Goal: Navigation & Orientation: Find specific page/section

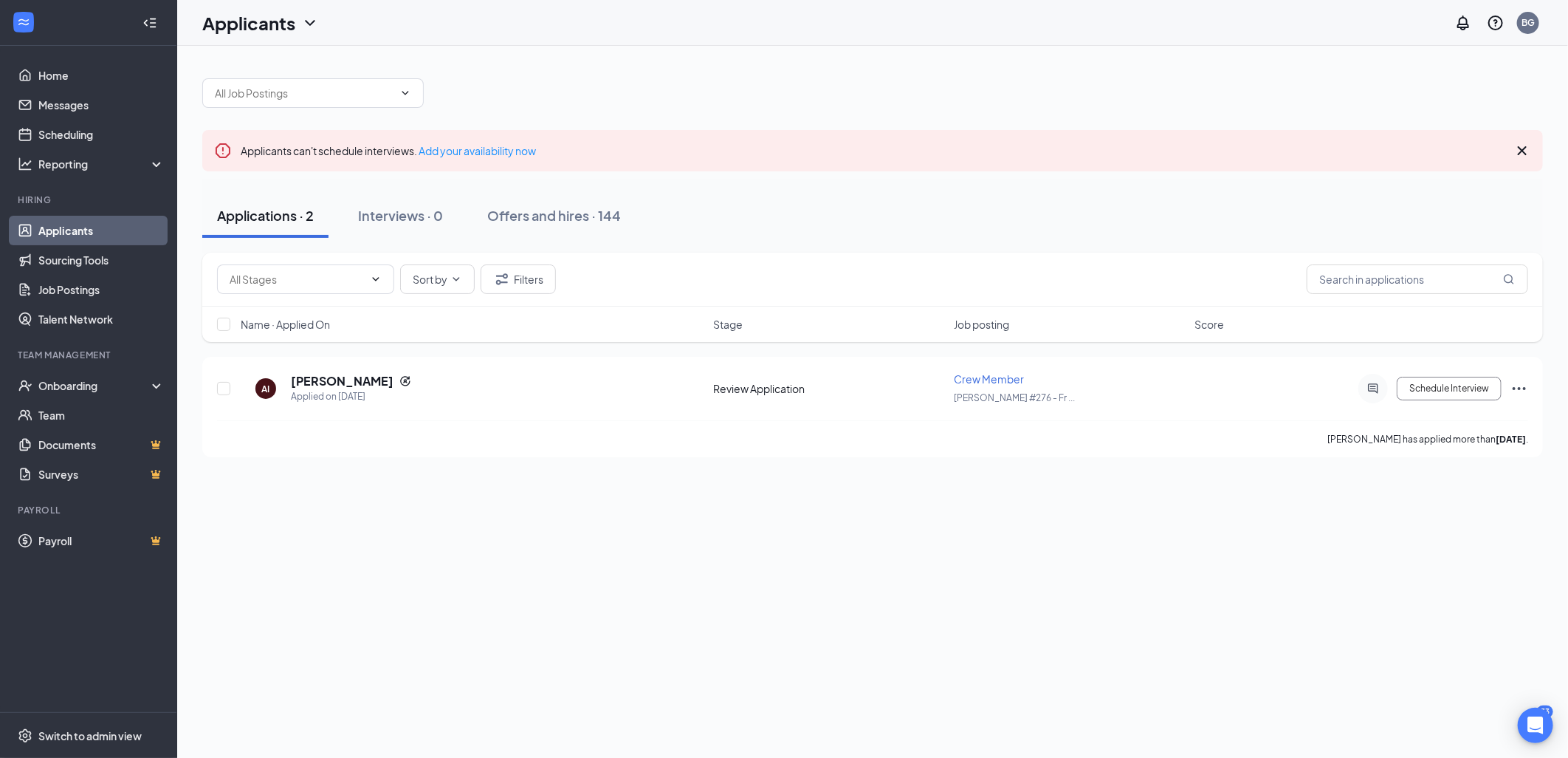
click at [66, 228] on link "Applicants" at bounding box center [101, 231] width 126 height 29
click at [417, 215] on div "Interviews · 0" at bounding box center [400, 215] width 85 height 18
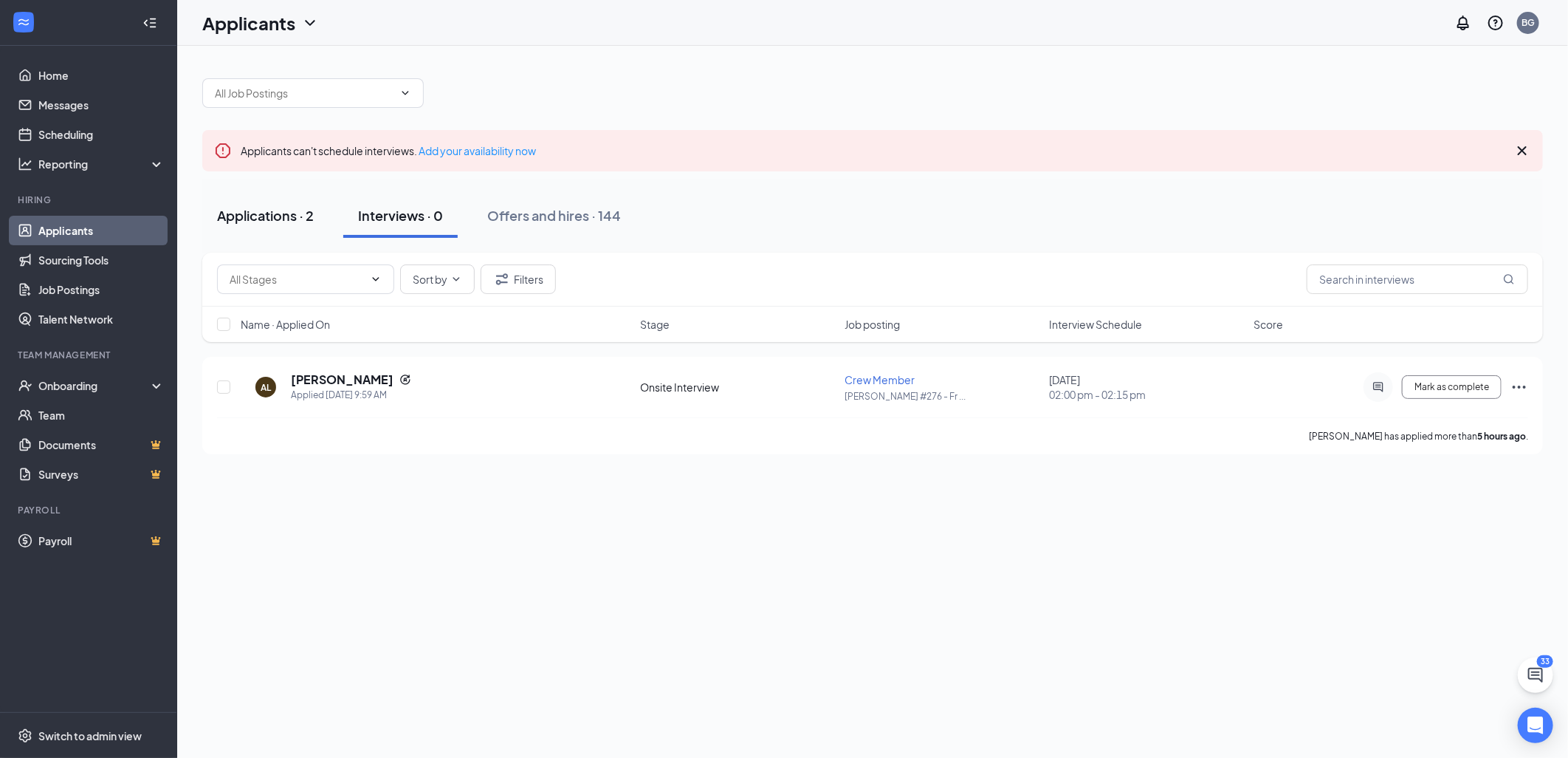
click at [310, 216] on div "Applications · 2" at bounding box center [265, 215] width 96 height 18
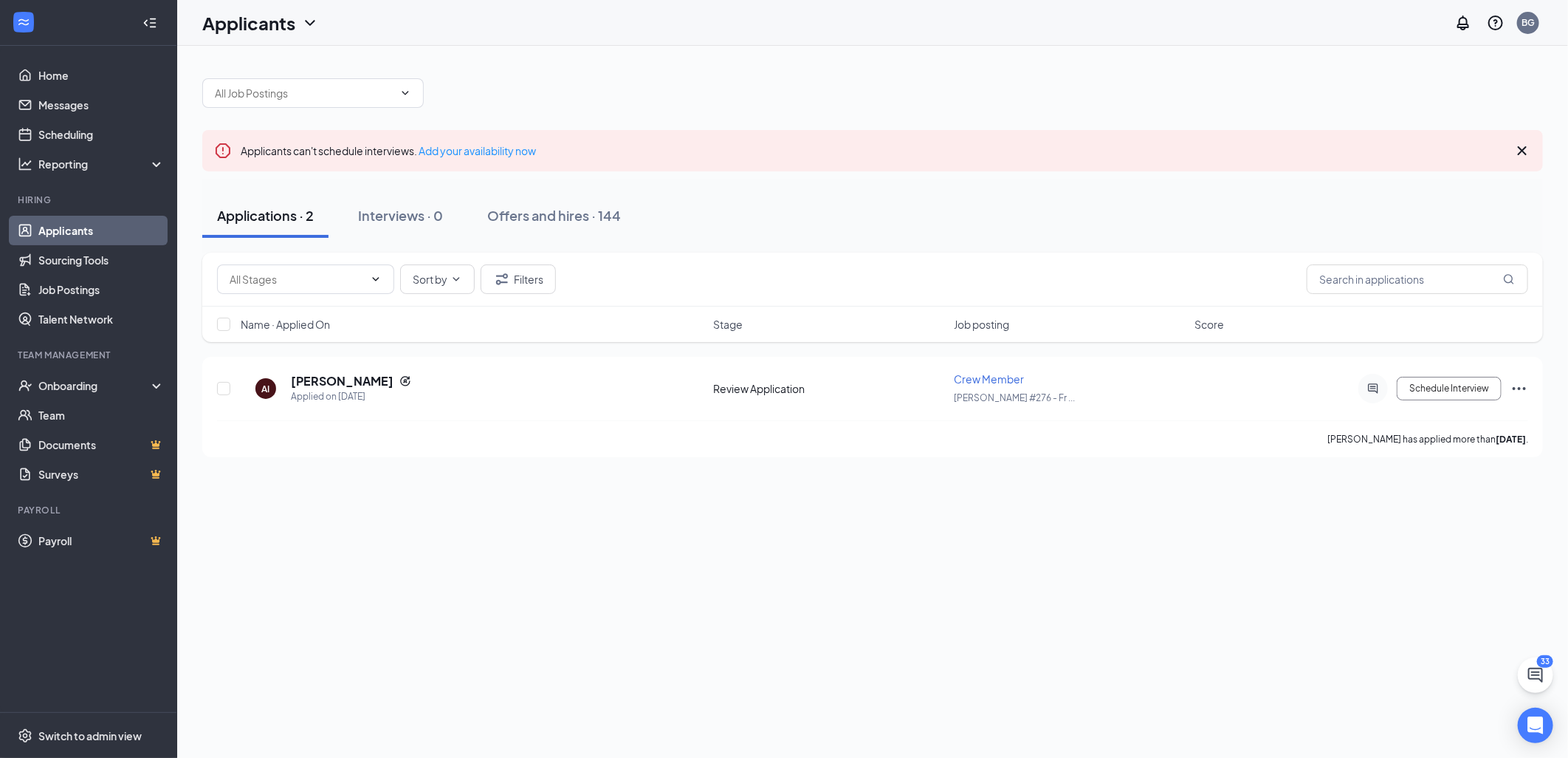
click at [310, 216] on div "Applications · 2" at bounding box center [265, 215] width 96 height 18
click at [74, 99] on link "Messages" at bounding box center [101, 105] width 126 height 29
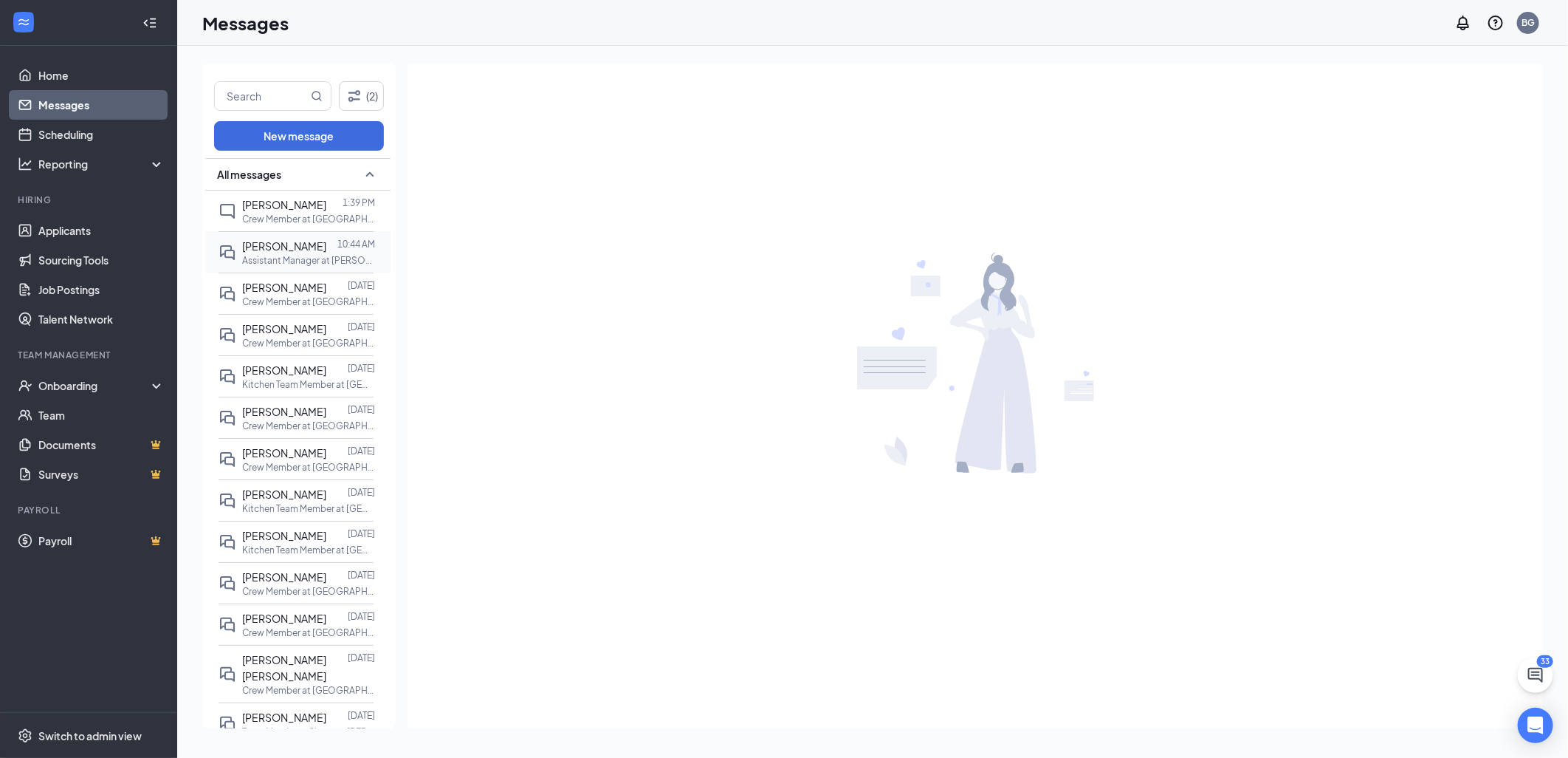
click at [234, 254] on icon "DoubleChat" at bounding box center [228, 252] width 18 height 18
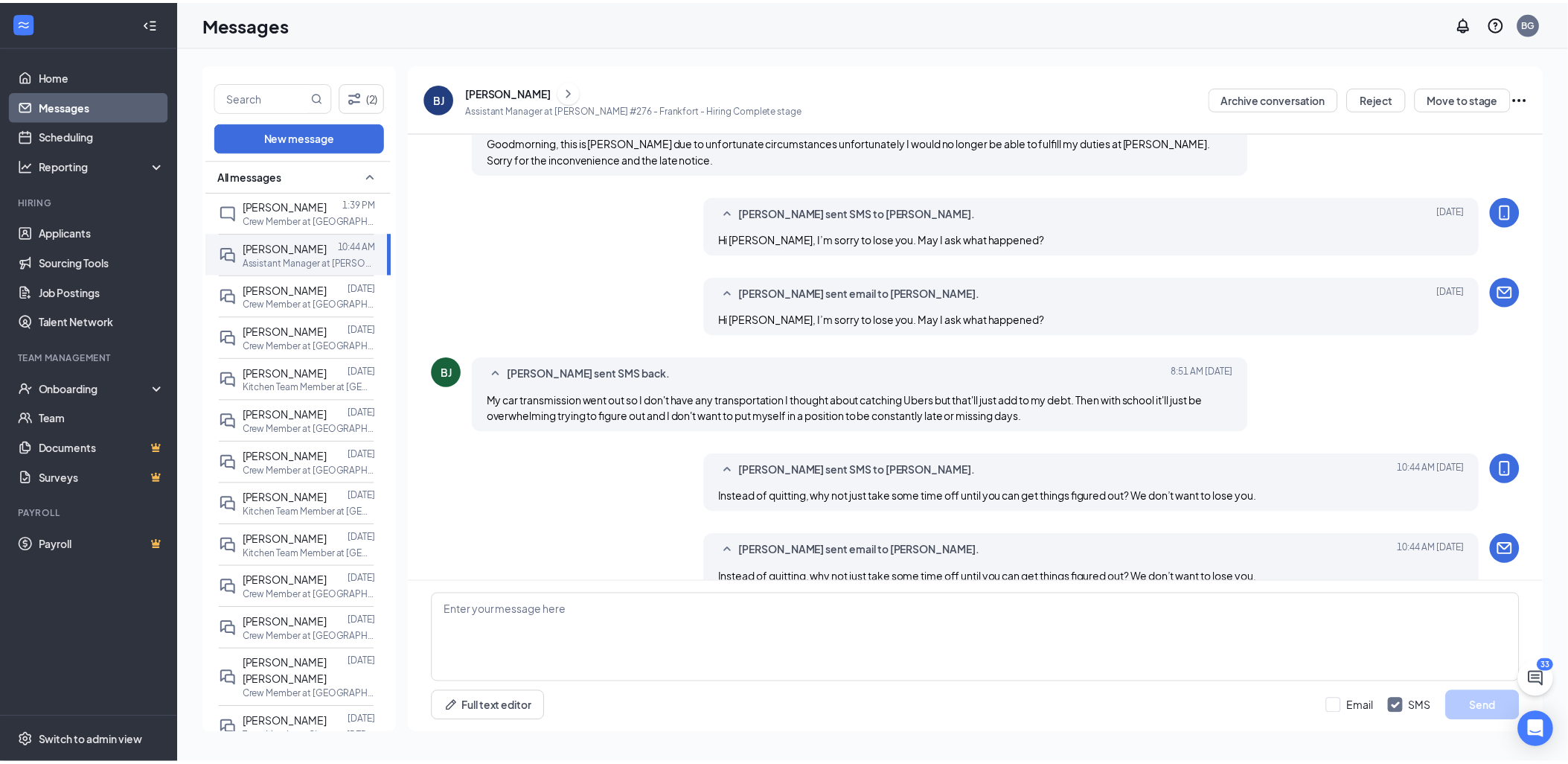
scroll to position [484, 0]
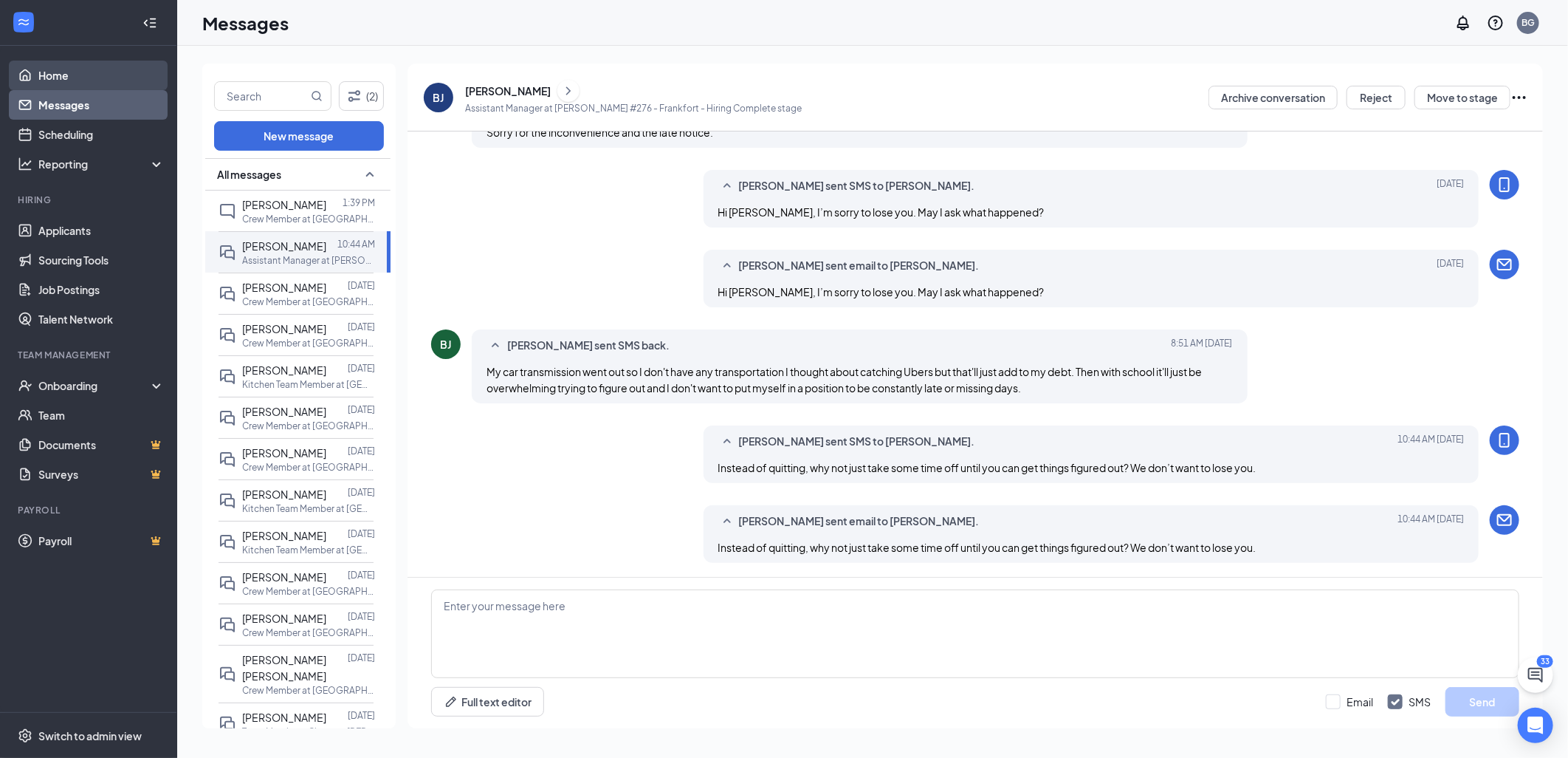
click at [48, 80] on link "Home" at bounding box center [101, 75] width 126 height 29
